Goal: Task Accomplishment & Management: Manage account settings

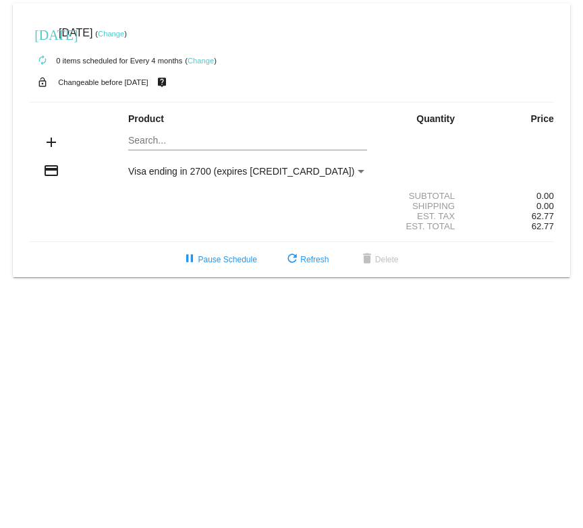
click at [124, 36] on link "Change" at bounding box center [111, 34] width 26 height 8
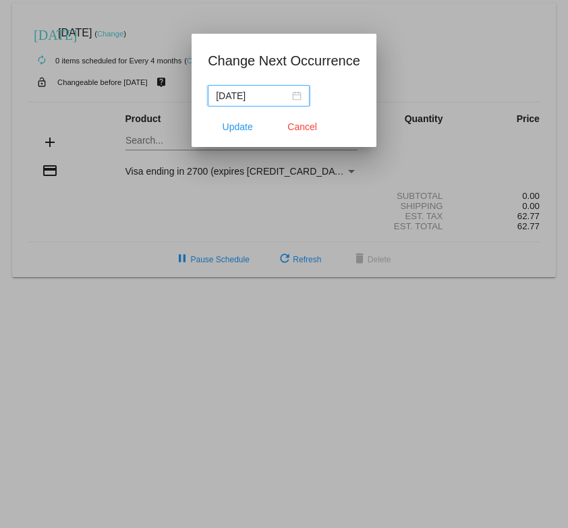
click at [435, 57] on div at bounding box center [284, 264] width 568 height 528
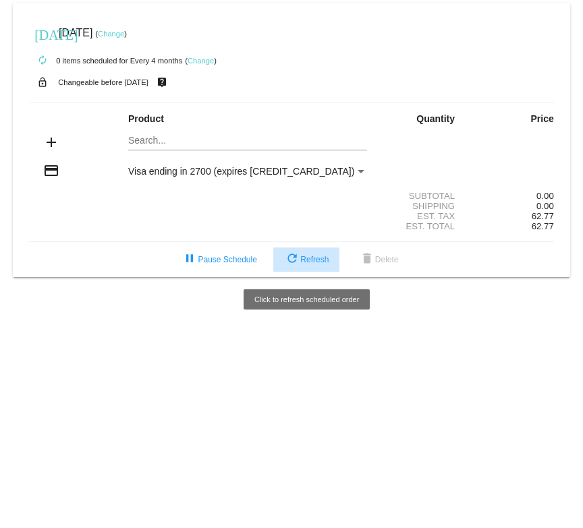
click at [301, 260] on span "refresh Refresh" at bounding box center [306, 259] width 45 height 9
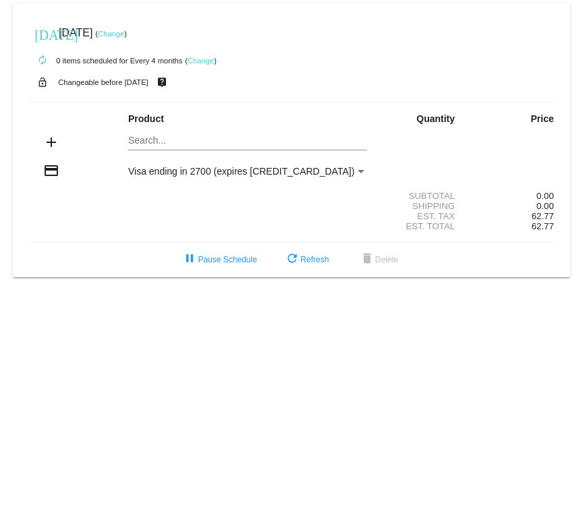
click at [124, 32] on link "Change" at bounding box center [111, 34] width 26 height 8
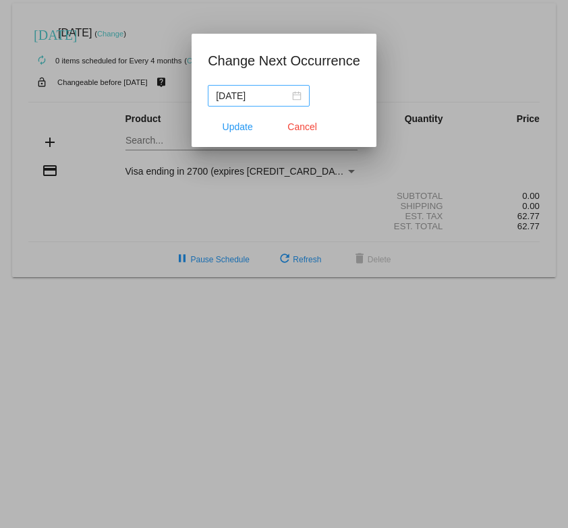
click at [298, 96] on div "2026-12-10" at bounding box center [259, 95] width 86 height 15
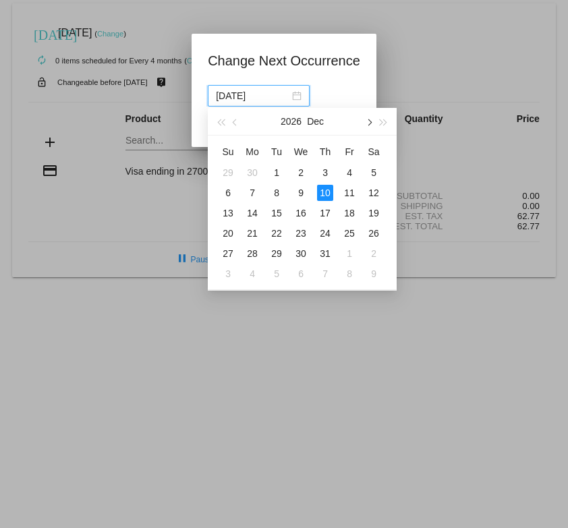
click at [368, 124] on span "button" at bounding box center [368, 122] width 7 height 7
click at [227, 210] on div "10" at bounding box center [228, 213] width 16 height 16
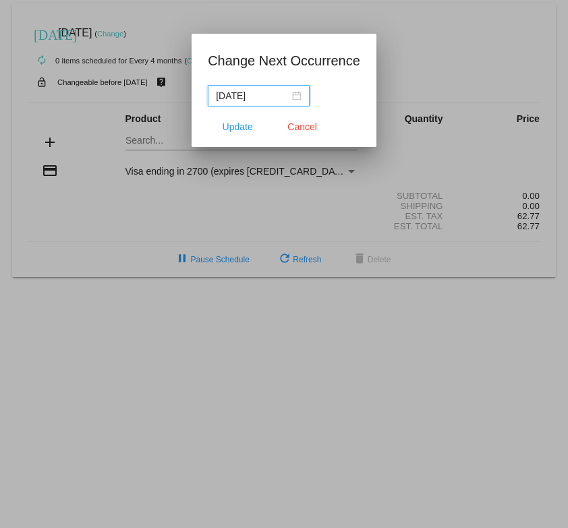
click at [236, 93] on input "2027-01-10" at bounding box center [252, 95] width 73 height 15
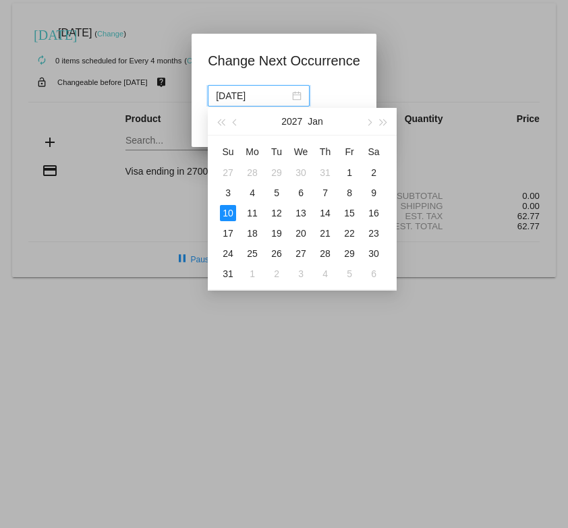
click at [237, 94] on input "2027-01-10" at bounding box center [252, 95] width 73 height 15
click at [235, 122] on span "button" at bounding box center [236, 122] width 7 height 7
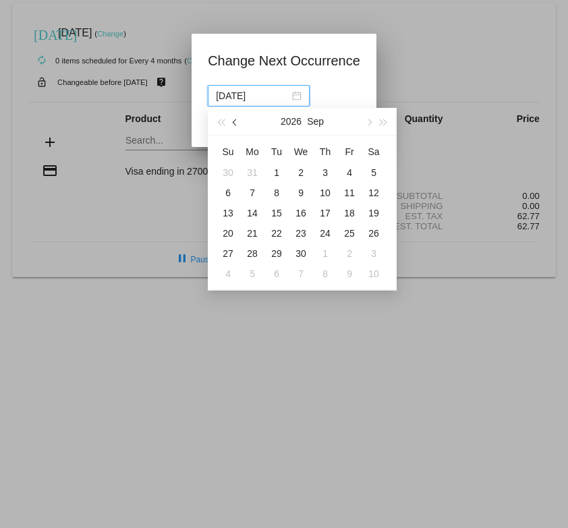
click at [235, 122] on span "button" at bounding box center [236, 122] width 7 height 7
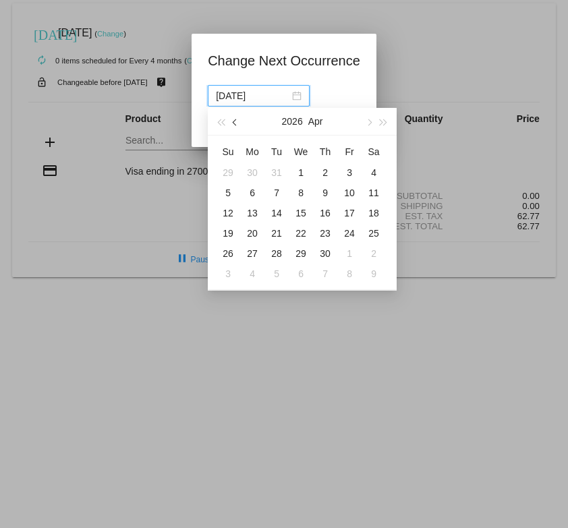
click at [235, 122] on span "button" at bounding box center [236, 122] width 7 height 7
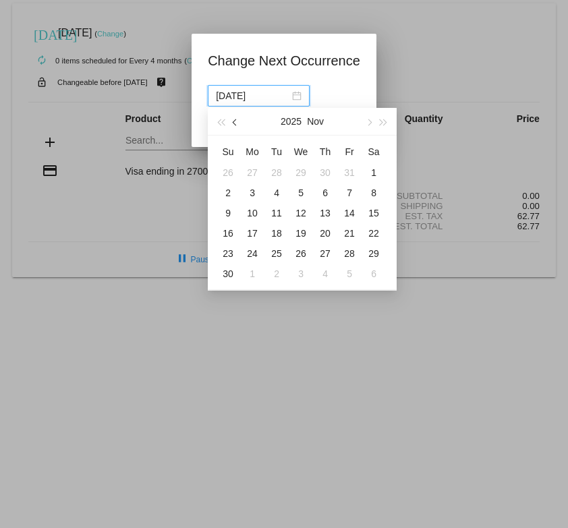
click at [235, 122] on span "button" at bounding box center [236, 122] width 7 height 7
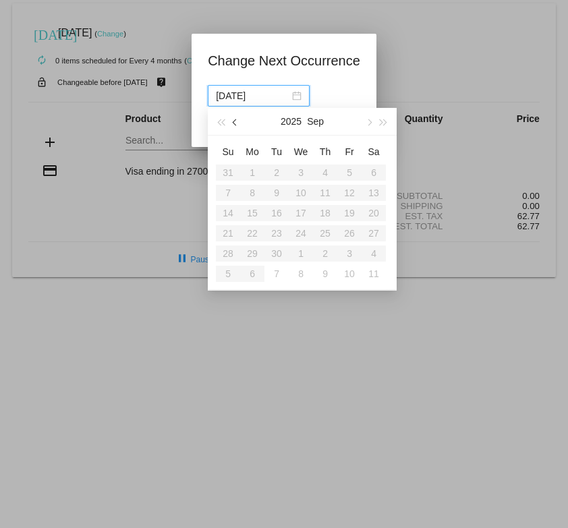
click at [235, 122] on span "button" at bounding box center [236, 122] width 7 height 7
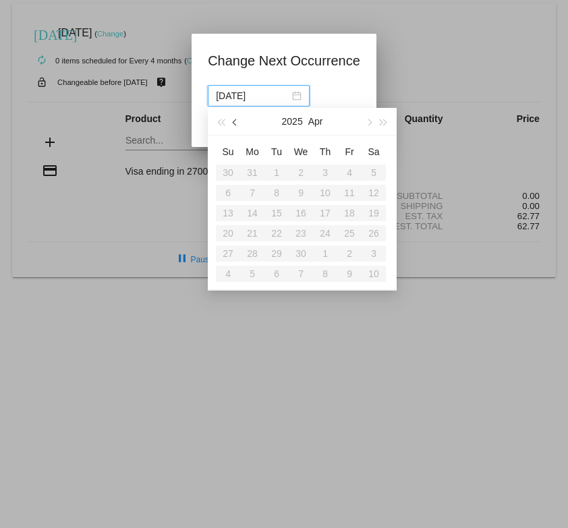
click at [235, 122] on span "button" at bounding box center [236, 122] width 7 height 7
click at [371, 119] on button "button" at bounding box center [368, 121] width 15 height 27
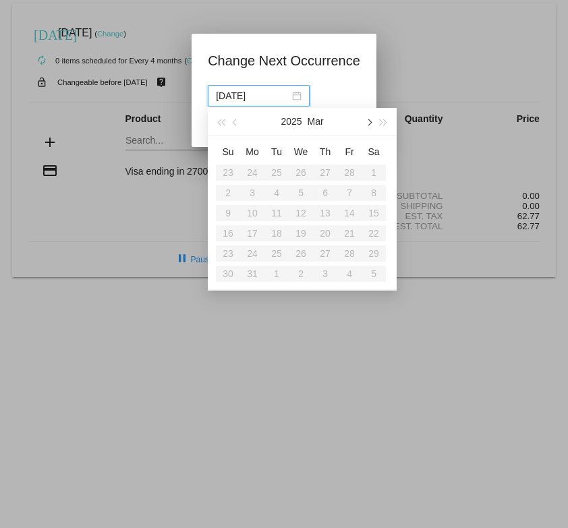
click at [371, 119] on button "button" at bounding box center [368, 121] width 15 height 27
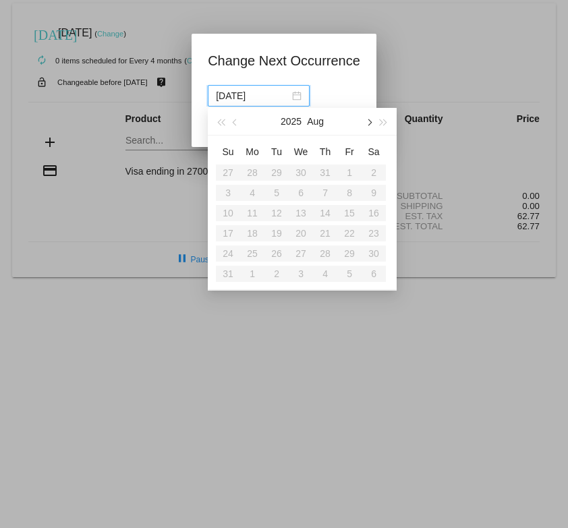
click at [371, 119] on button "button" at bounding box center [368, 121] width 15 height 27
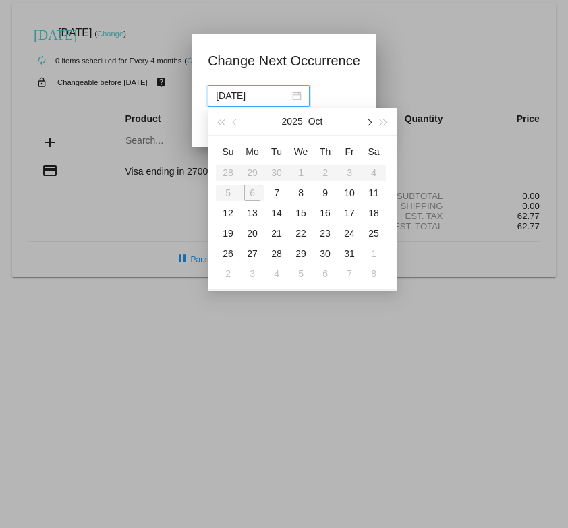
click at [371, 119] on button "button" at bounding box center [368, 121] width 15 height 27
click at [249, 209] on div "12" at bounding box center [252, 213] width 16 height 16
type input "[DATE]"
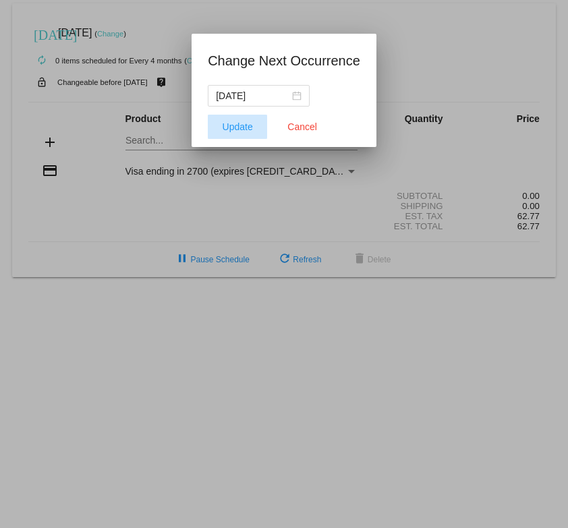
click at [244, 127] on span "Update" at bounding box center [238, 126] width 30 height 11
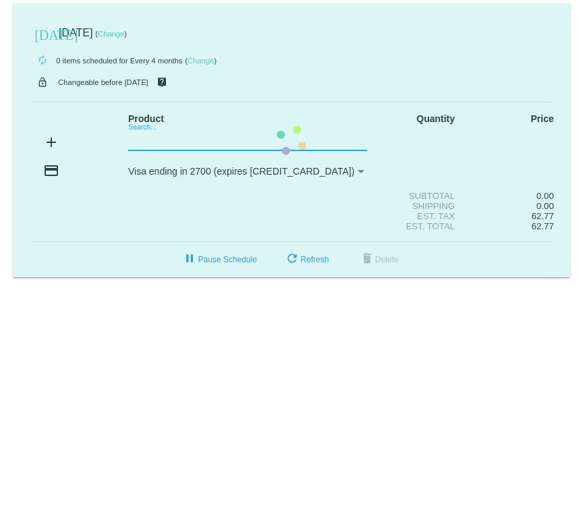
click at [140, 141] on mat-card "[DATE] [DATE] ( Change ) autorenew 0 items scheduled for Every 4 months ( Chang…" at bounding box center [291, 140] width 557 height 274
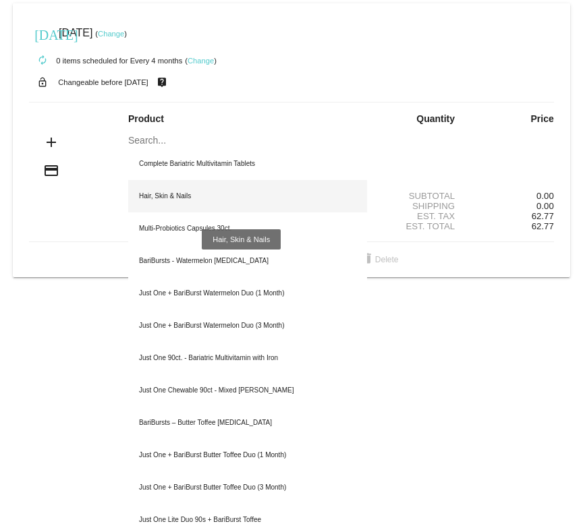
click at [154, 191] on div "Hair, Skin & Nails" at bounding box center [247, 196] width 239 height 32
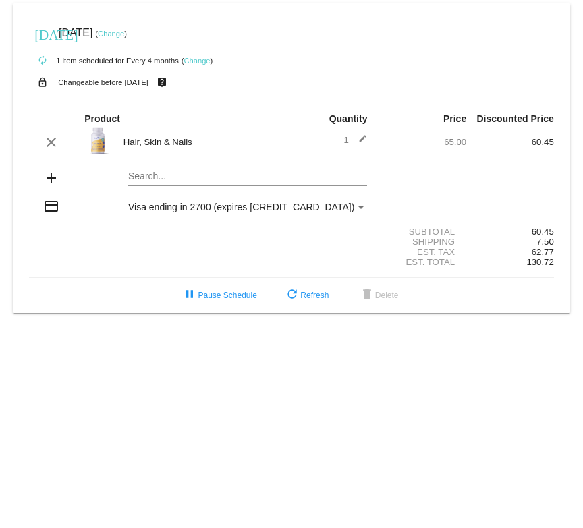
click at [363, 137] on mat-icon "edit" at bounding box center [359, 142] width 16 height 16
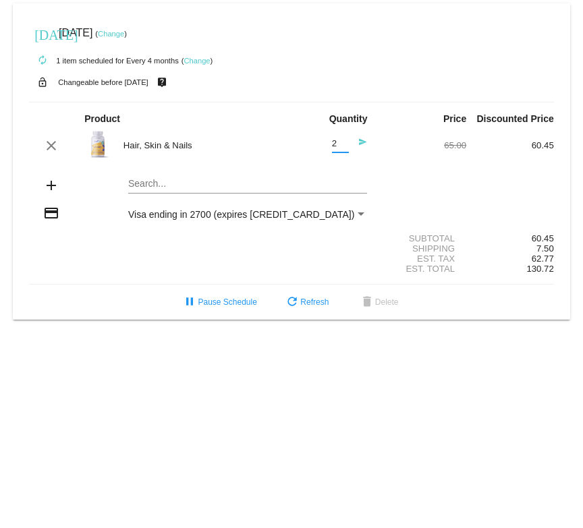
click at [342, 140] on input "2" at bounding box center [340, 144] width 17 height 10
type input "3"
click at [342, 140] on input "3" at bounding box center [340, 144] width 17 height 10
click at [394, 145] on div "65.00" at bounding box center [423, 145] width 88 height 10
click at [141, 183] on mat-card "[DATE] [DATE] ( Change ) autorenew 1 item scheduled for Every 4 months ( Change…" at bounding box center [291, 161] width 557 height 316
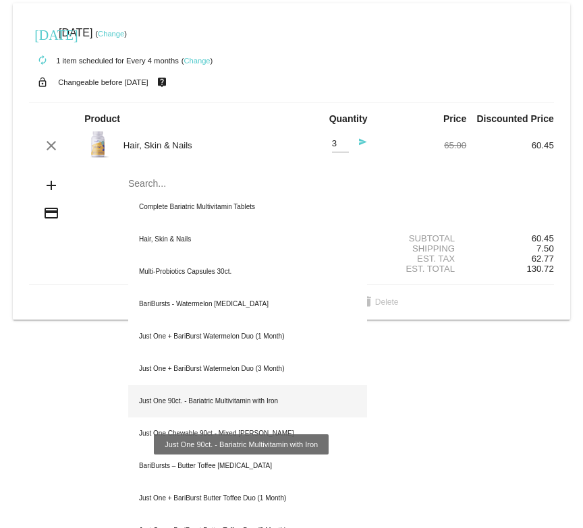
click at [169, 401] on div "Just One 90ct. - Bariatric Multivitamin with Iron" at bounding box center [247, 401] width 239 height 32
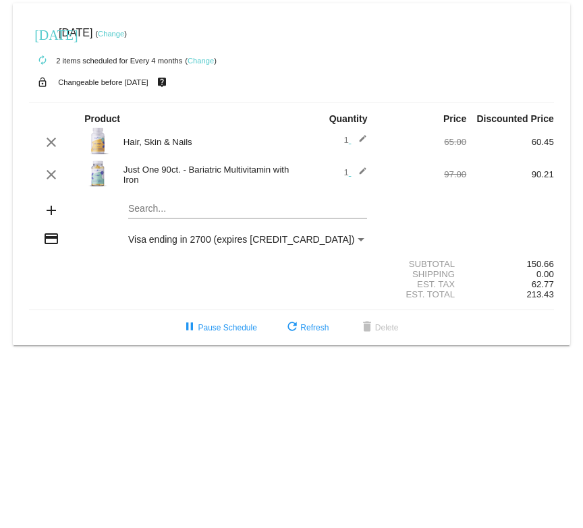
click at [124, 30] on link "Change" at bounding box center [111, 34] width 26 height 8
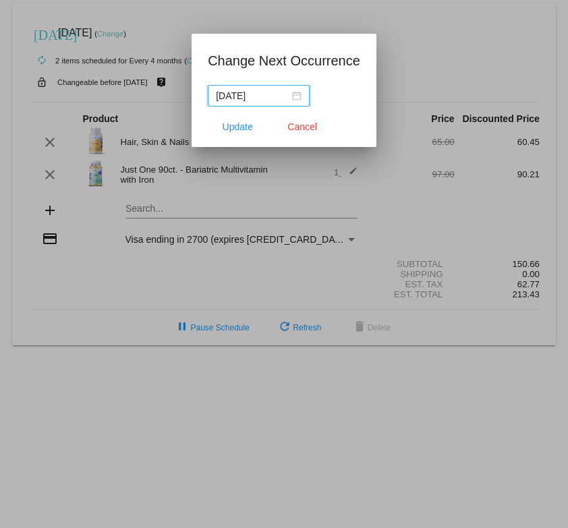
click at [295, 92] on div "[DATE]" at bounding box center [259, 95] width 86 height 15
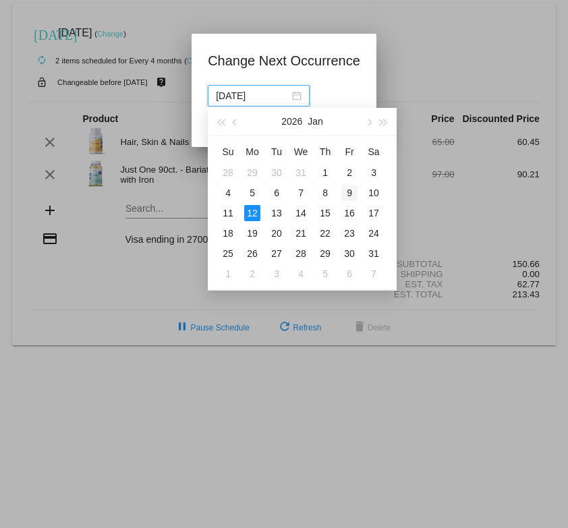
click at [349, 196] on div "9" at bounding box center [349, 193] width 16 height 16
type input "[DATE]"
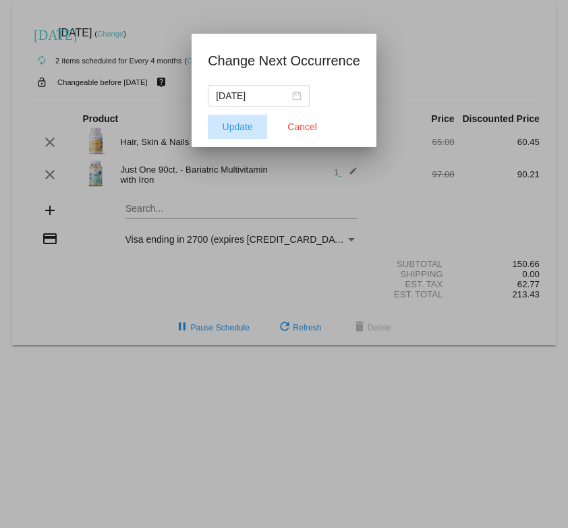
click at [235, 125] on span "Update" at bounding box center [238, 126] width 30 height 11
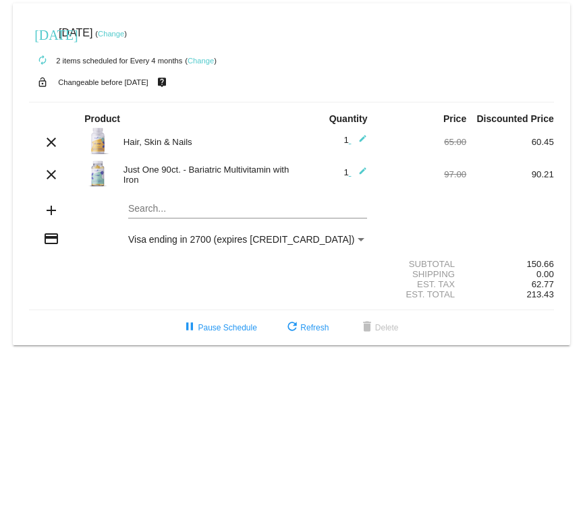
click at [359, 138] on mat-icon "edit" at bounding box center [359, 142] width 16 height 16
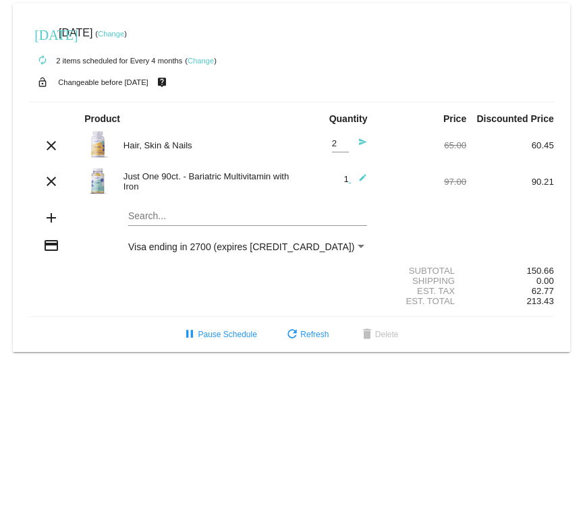
click at [342, 144] on input "2" at bounding box center [340, 144] width 17 height 10
type input "3"
click at [342, 144] on input "3" at bounding box center [340, 144] width 17 height 10
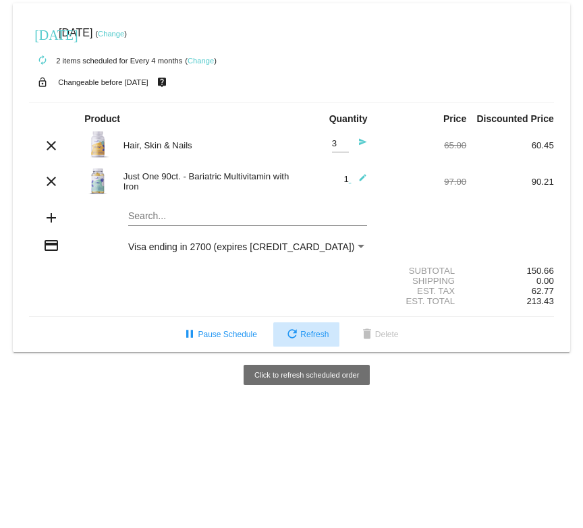
click at [322, 342] on button "refresh Refresh" at bounding box center [306, 334] width 66 height 24
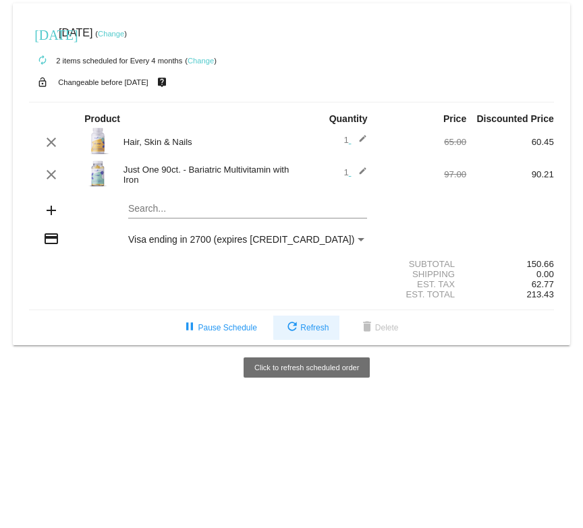
click at [322, 326] on span "refresh Refresh" at bounding box center [306, 327] width 45 height 9
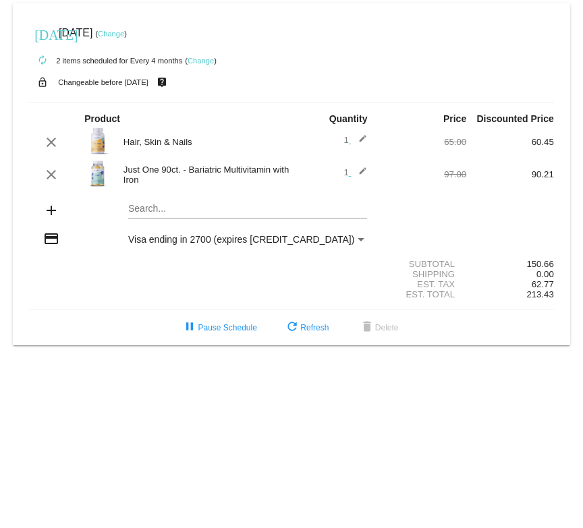
click at [359, 138] on mat-icon "edit" at bounding box center [359, 142] width 16 height 16
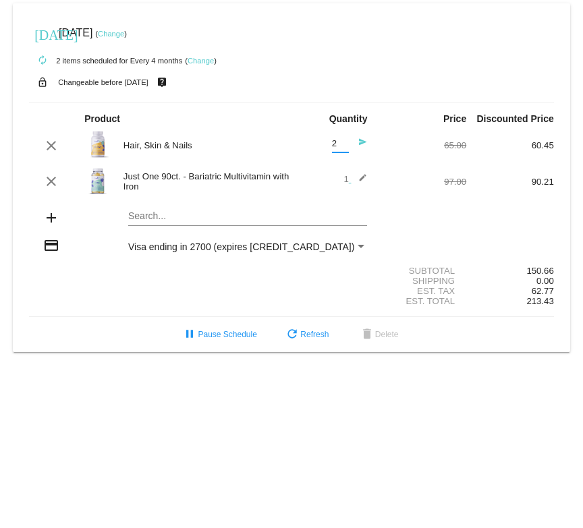
click at [340, 140] on input "2" at bounding box center [340, 144] width 17 height 10
type input "3"
click at [340, 140] on input "3" at bounding box center [340, 144] width 17 height 10
click at [390, 139] on div "clear Hair, Skin & Nails 3 Quantity send 65.00 60.45" at bounding box center [291, 145] width 525 height 36
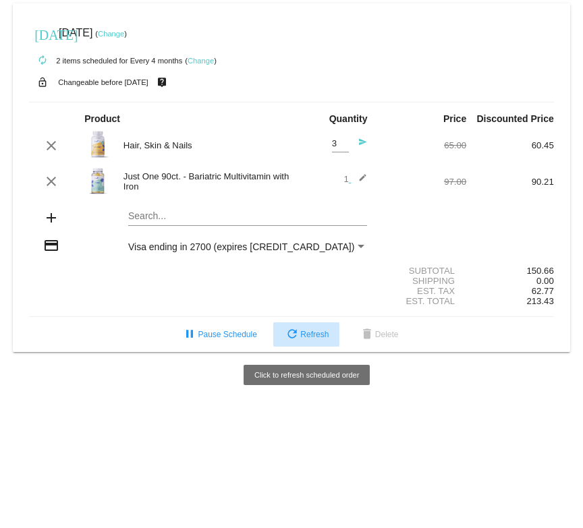
click at [312, 328] on button "refresh Refresh" at bounding box center [306, 334] width 66 height 24
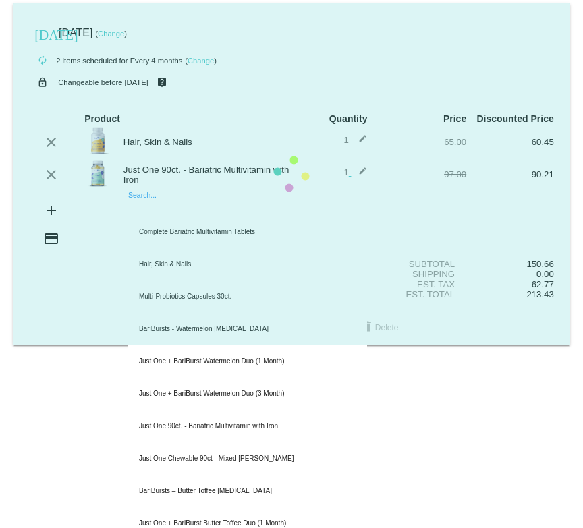
click at [139, 208] on mat-card "[DATE] [DATE] ( Change ) autorenew 2 items scheduled for Every 4 months ( Chang…" at bounding box center [291, 174] width 557 height 342
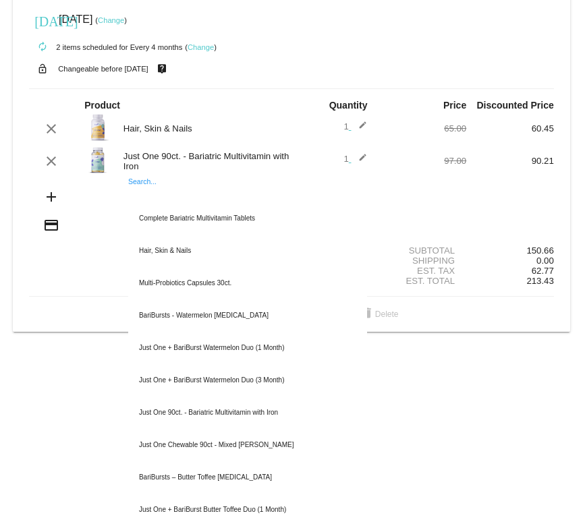
scroll to position [11, 0]
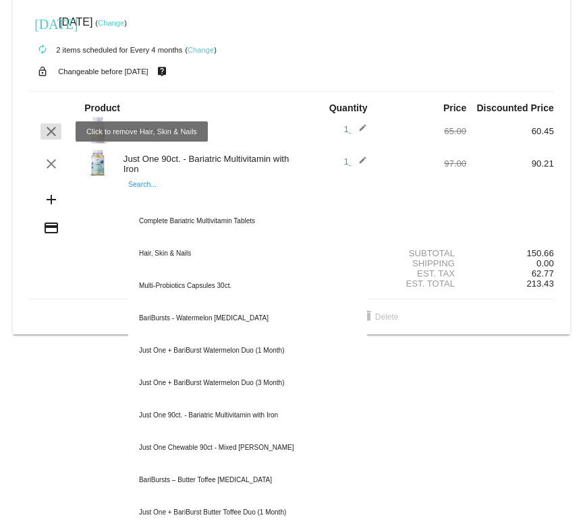
click at [49, 133] on mat-icon "clear" at bounding box center [51, 131] width 16 height 16
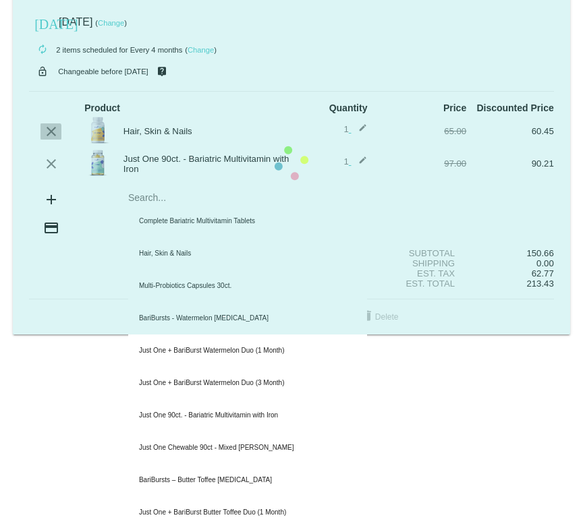
scroll to position [0, 0]
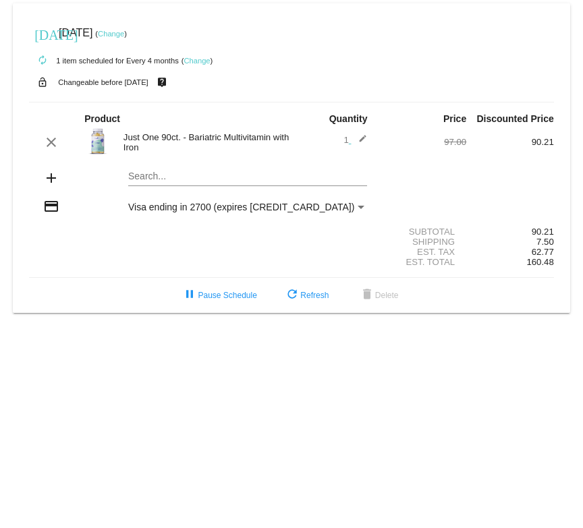
click at [134, 175] on mat-card "[DATE] [DATE] ( Change ) autorenew 1 item scheduled for Every 4 months ( Change…" at bounding box center [291, 158] width 557 height 310
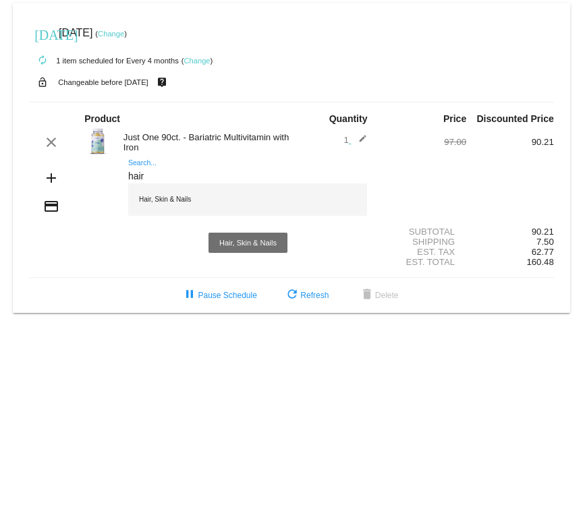
type input "hair"
click at [166, 200] on div "Hair, Skin & Nails" at bounding box center [247, 199] width 239 height 32
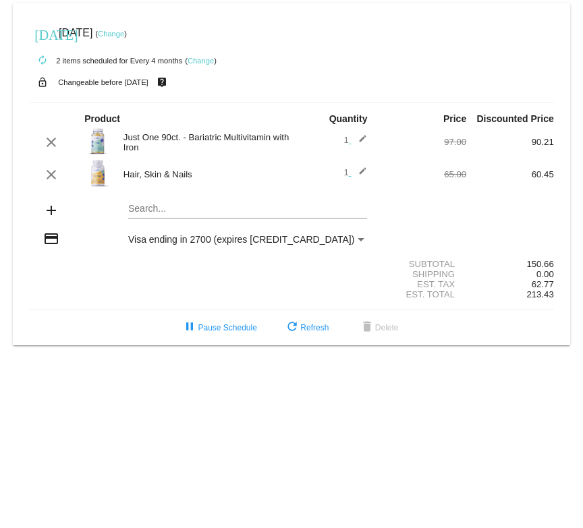
click at [359, 170] on mat-icon "edit" at bounding box center [359, 175] width 16 height 16
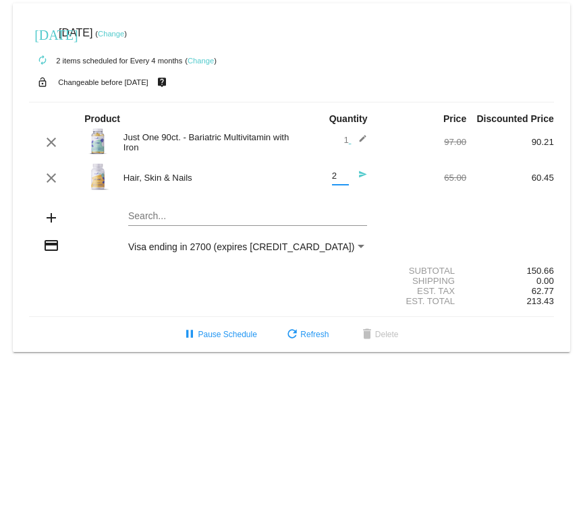
click at [341, 173] on input "2" at bounding box center [340, 176] width 17 height 10
type input "3"
click at [341, 173] on input "3" at bounding box center [340, 176] width 17 height 10
click at [359, 175] on mat-icon "send" at bounding box center [359, 178] width 16 height 16
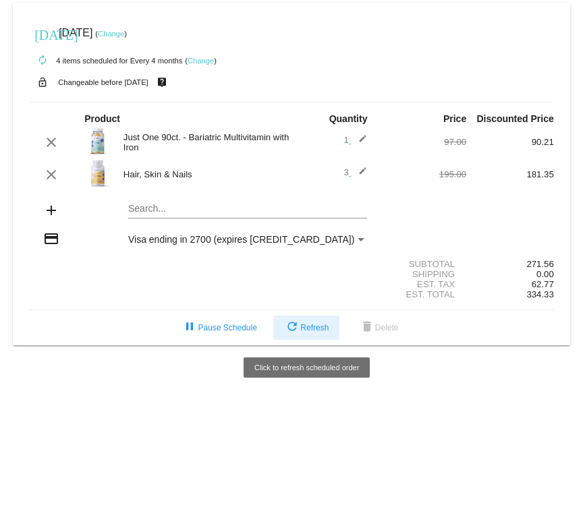
click at [307, 330] on span "refresh Refresh" at bounding box center [306, 327] width 45 height 9
